Goal: Task Accomplishment & Management: Manage account settings

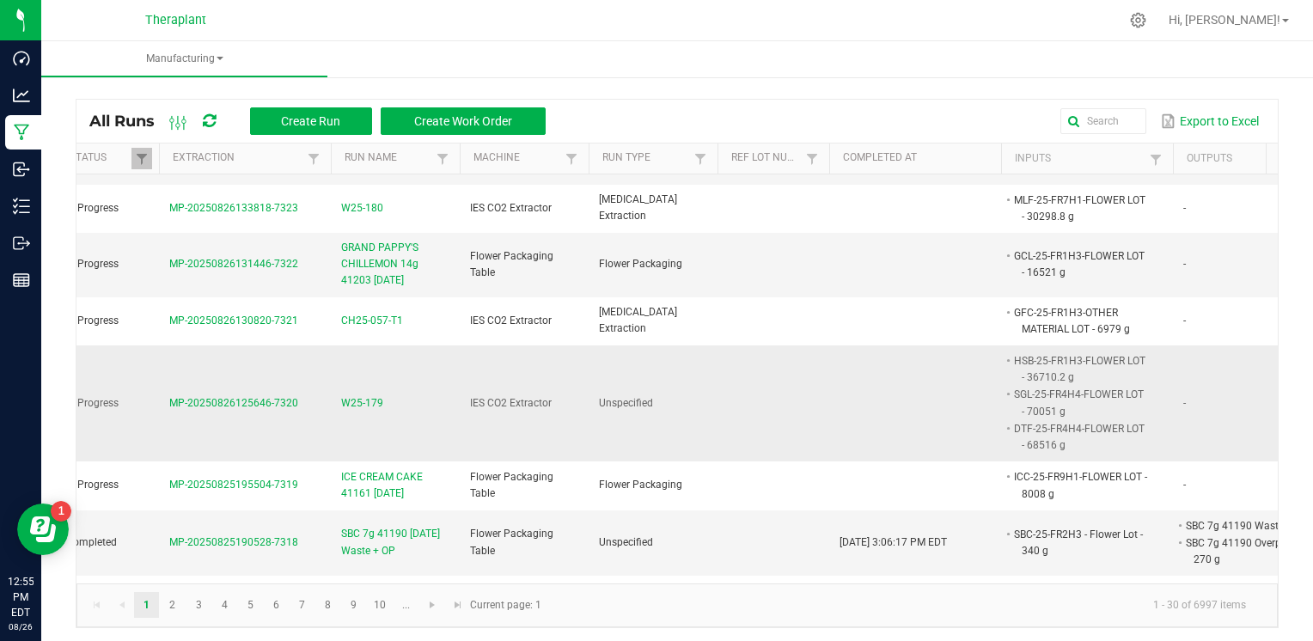
scroll to position [0, 192]
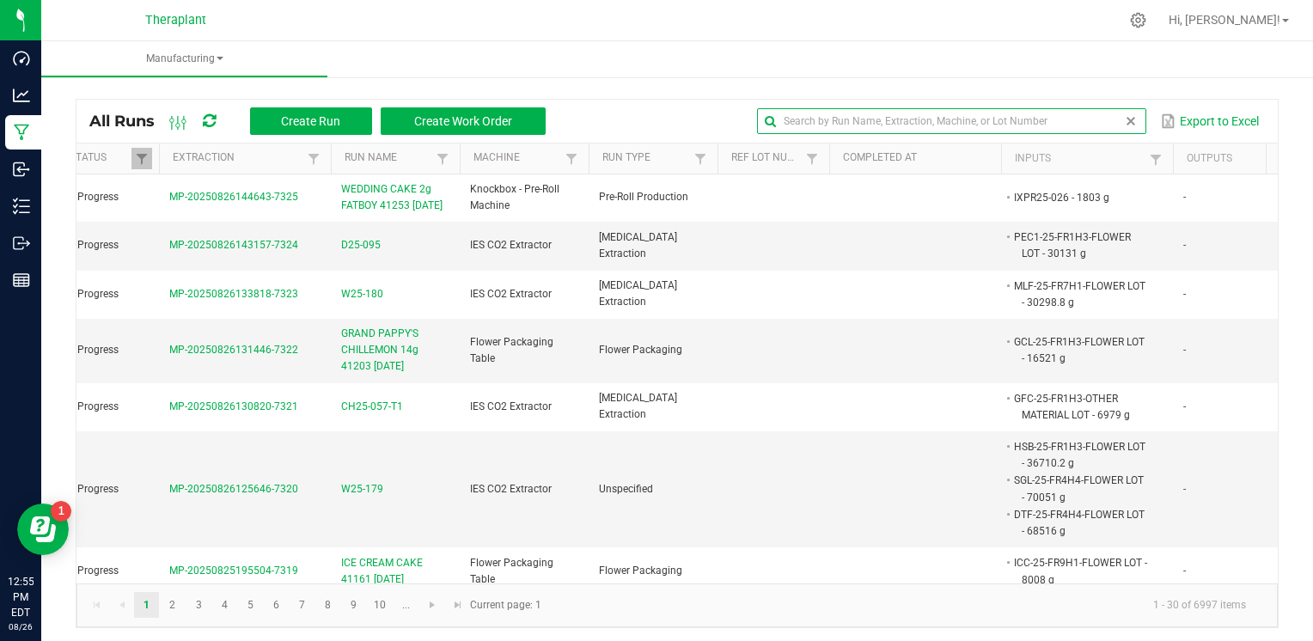
click at [1110, 124] on global-search-input-ngx at bounding box center [951, 121] width 388 height 12
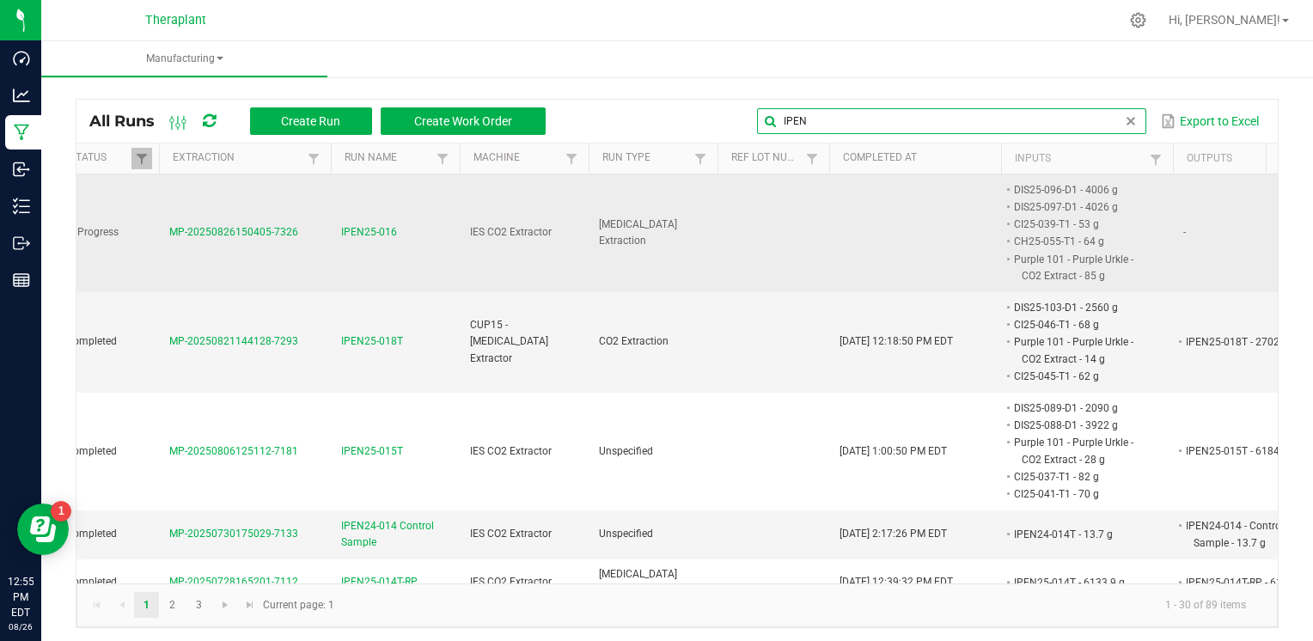
type input "IPEN"
click at [390, 238] on span "IPEN25-016" at bounding box center [369, 232] width 56 height 16
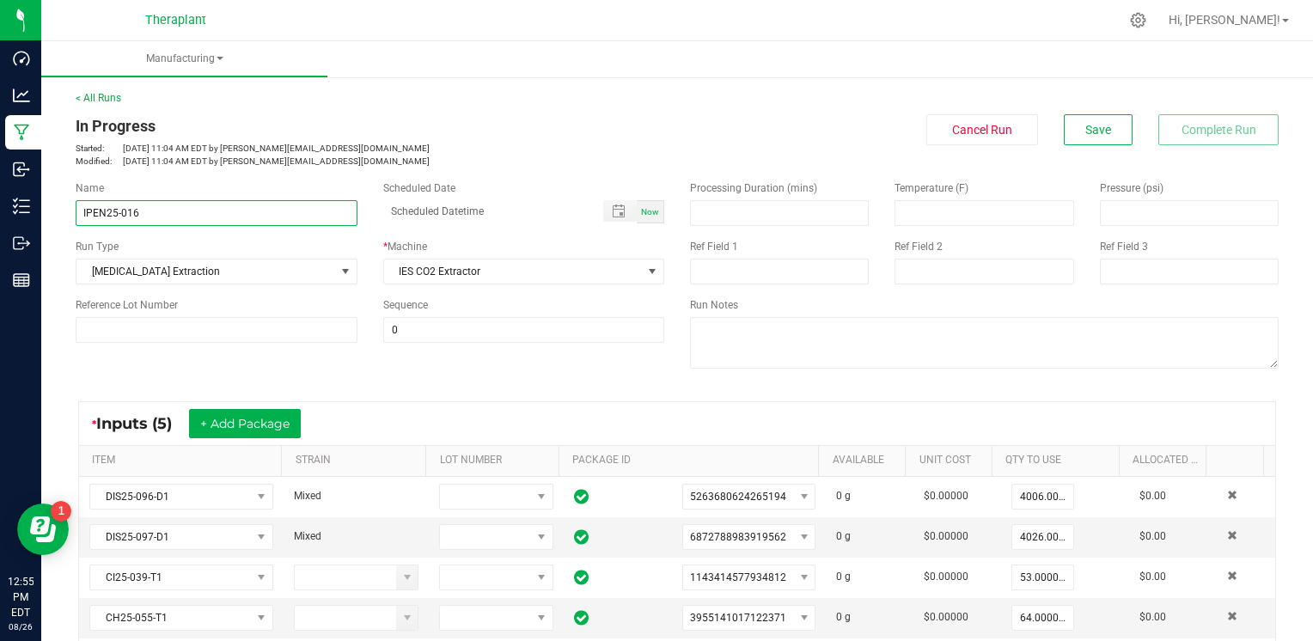
click at [174, 204] on input "IPEN25-016" at bounding box center [217, 213] width 282 height 26
type input "IPEN25-016T"
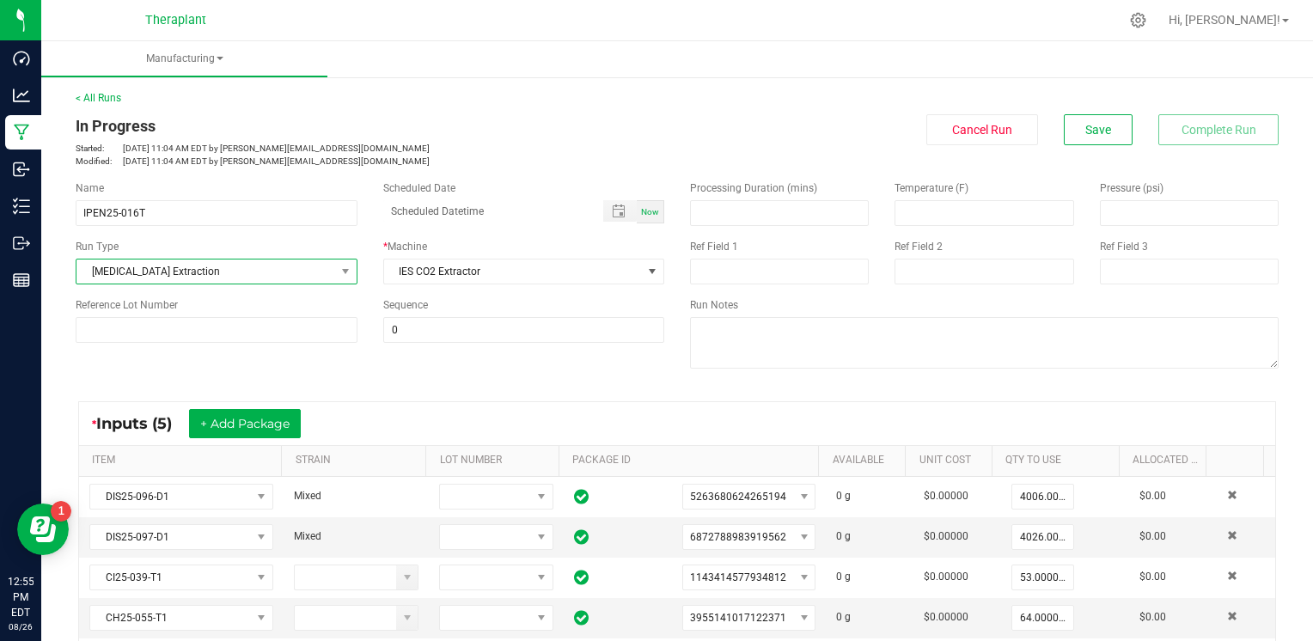
click at [259, 275] on span "[MEDICAL_DATA] Extraction" at bounding box center [205, 271] width 259 height 24
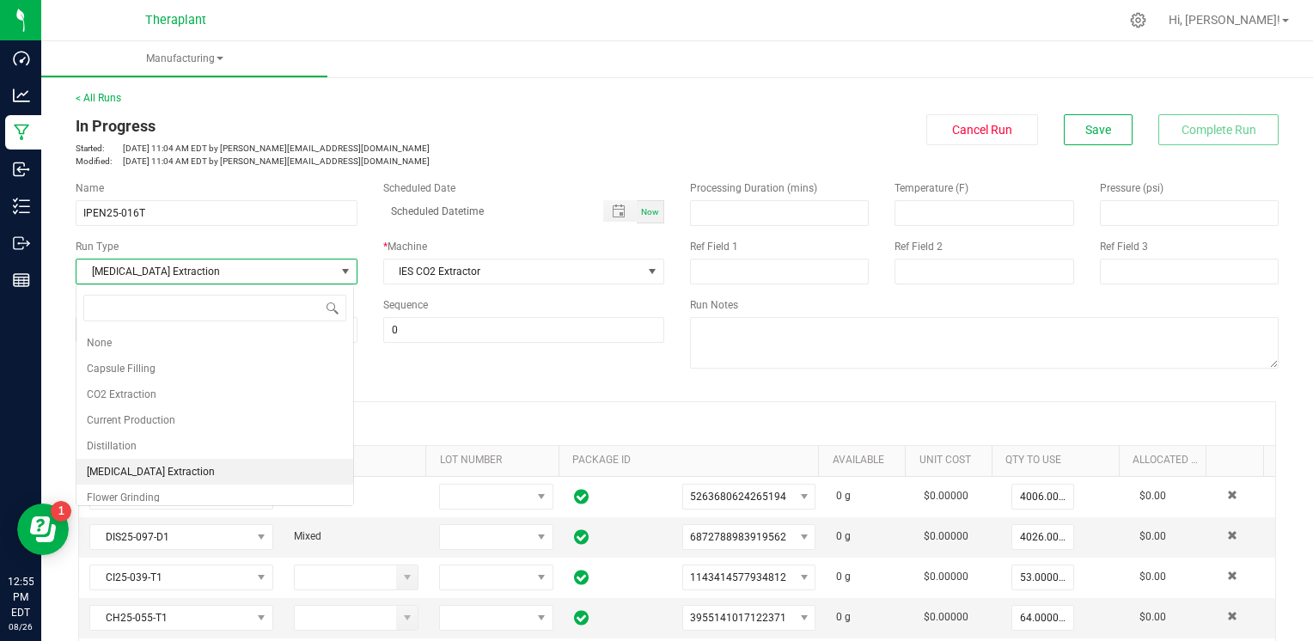
scroll to position [25, 277]
click at [113, 349] on li "None" at bounding box center [214, 343] width 277 height 26
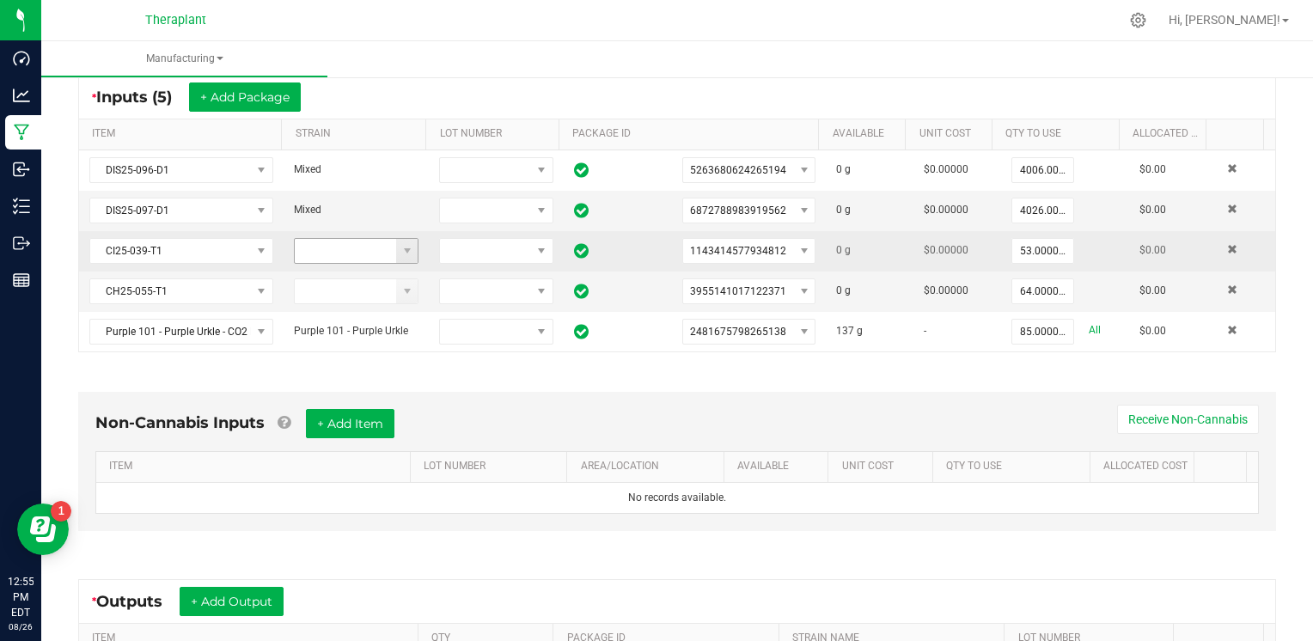
scroll to position [344, 0]
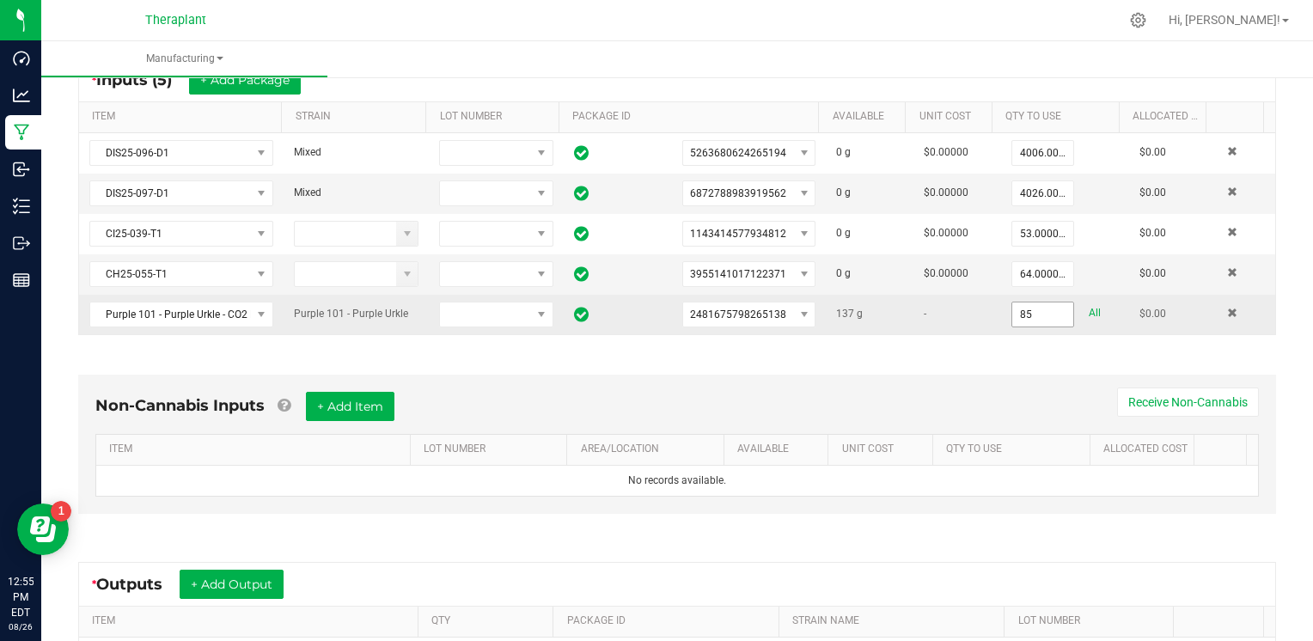
click at [1033, 308] on input "85" at bounding box center [1042, 314] width 61 height 24
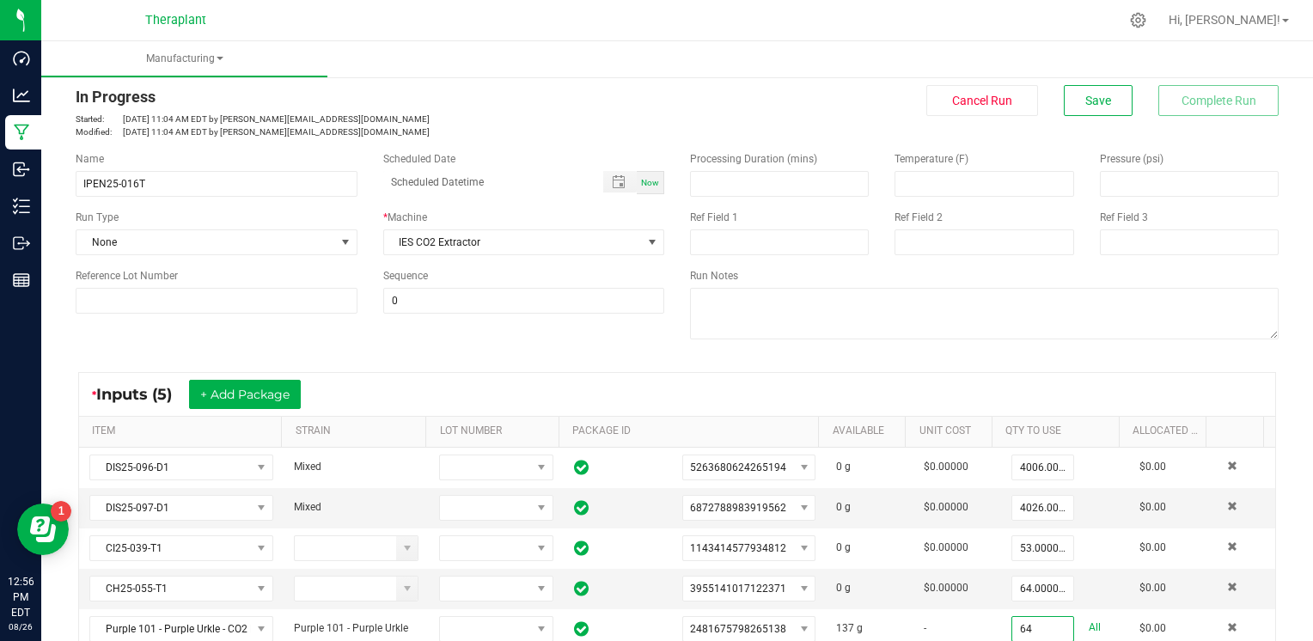
scroll to position [0, 0]
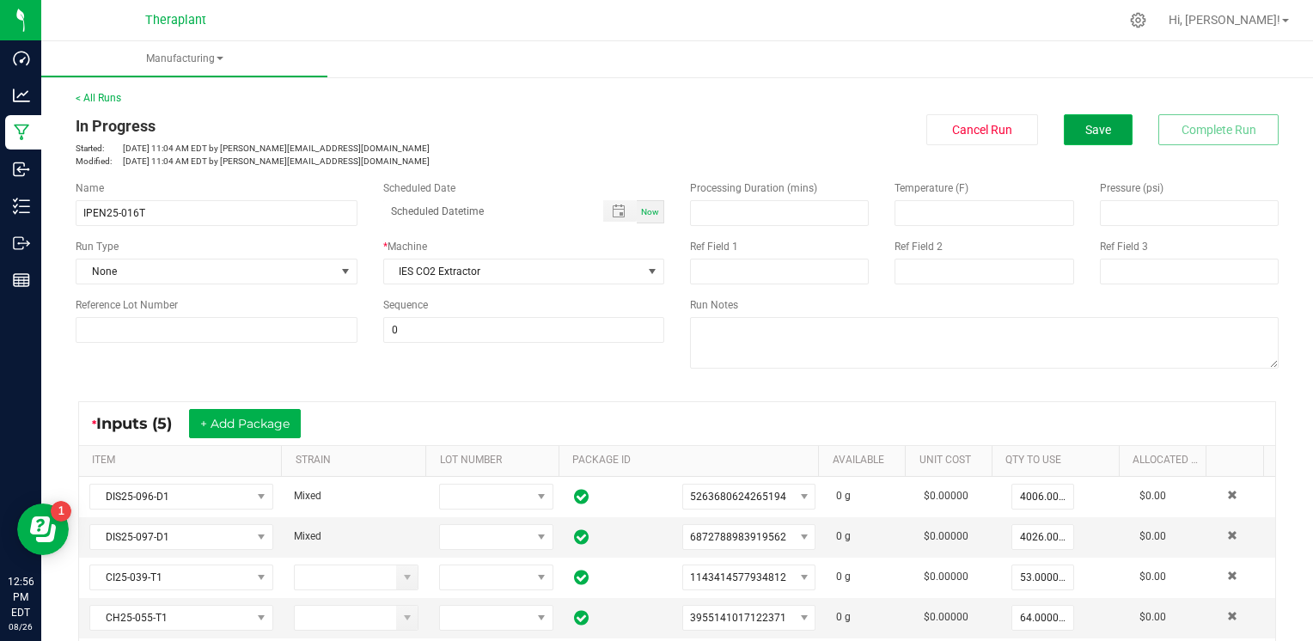
type input "64.0000 g"
click at [1085, 125] on span "Save" at bounding box center [1098, 130] width 26 height 14
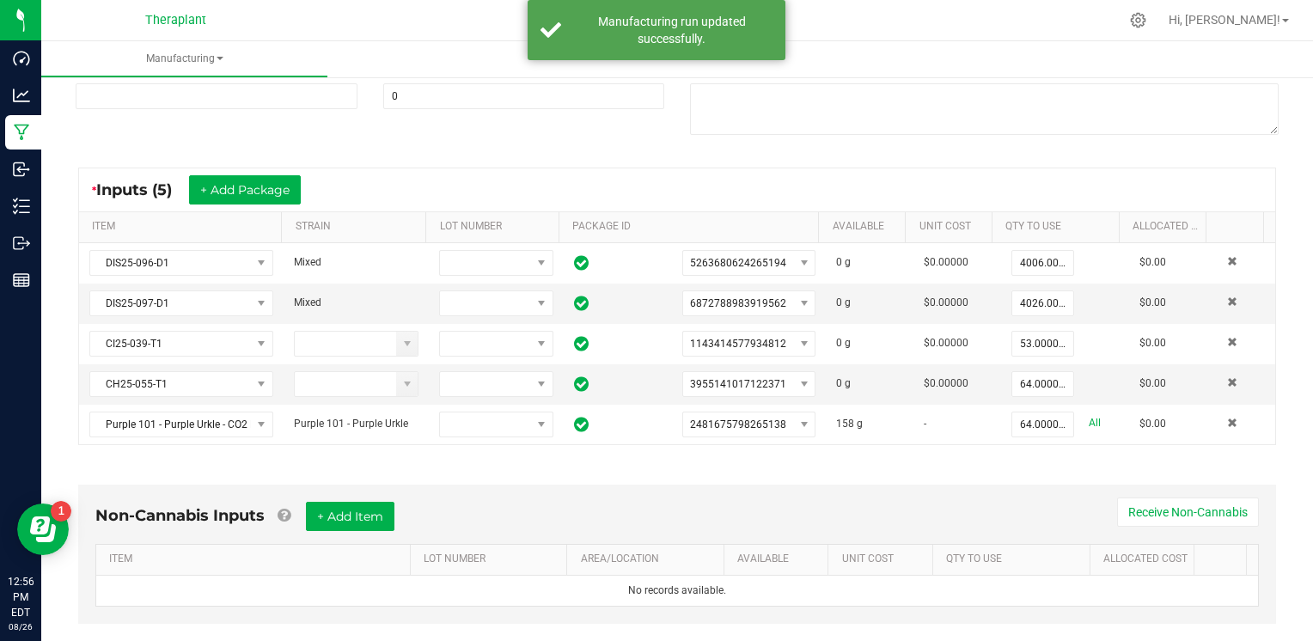
scroll to position [258, 0]
